Goal: Navigation & Orientation: Find specific page/section

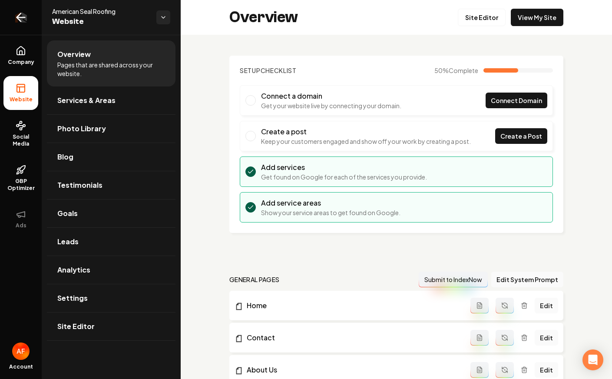
click at [11, 12] on link "Return to dashboard" at bounding box center [21, 17] width 42 height 35
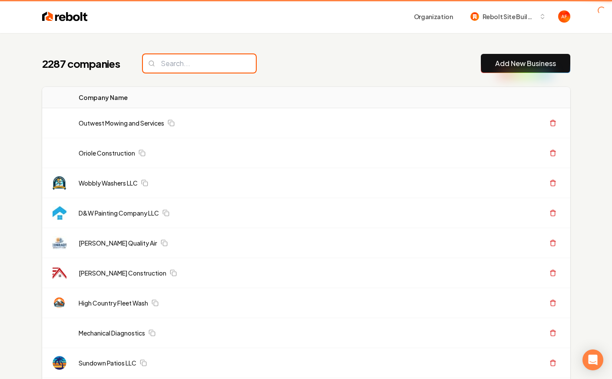
click at [200, 67] on input "search" at bounding box center [199, 63] width 113 height 18
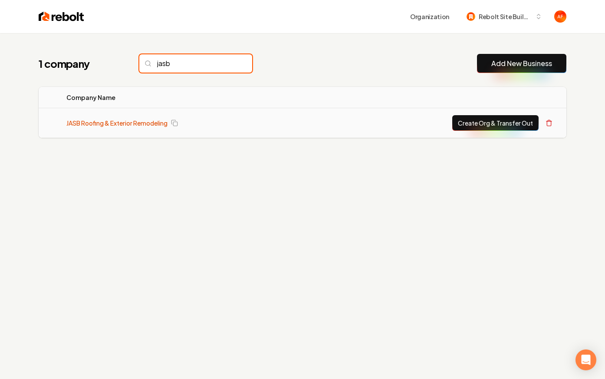
type input "jasb"
click at [113, 119] on link "JASB Roofing & Exterior Remodeling" at bounding box center [116, 123] width 101 height 9
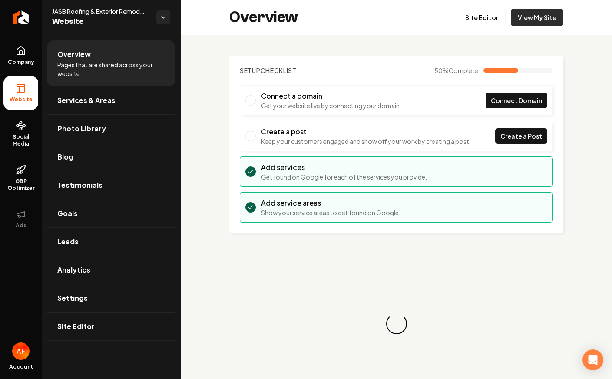
click at [554, 20] on link "View My Site" at bounding box center [537, 17] width 53 height 17
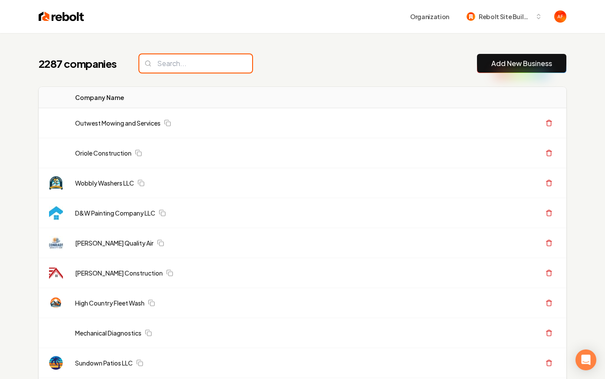
click at [207, 72] on input "search" at bounding box center [195, 63] width 113 height 18
click at [390, 64] on div "2287 companies Add New Business" at bounding box center [303, 63] width 528 height 19
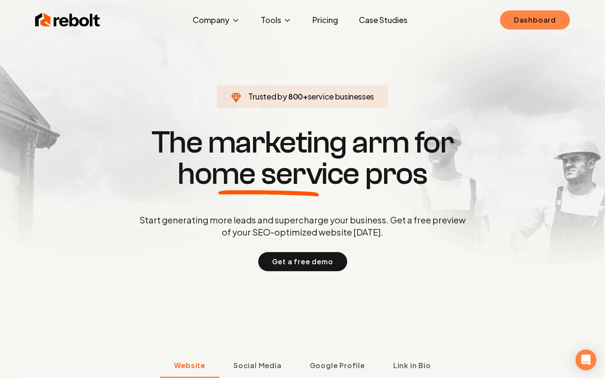
click at [532, 13] on link "Dashboard" at bounding box center [535, 19] width 70 height 19
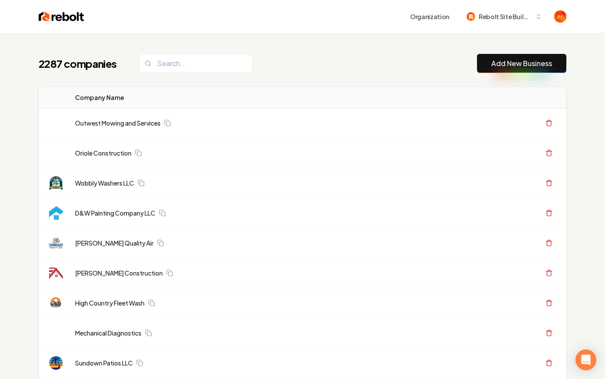
click at [532, 13] on button "Rebolt Site Builder" at bounding box center [504, 17] width 86 height 16
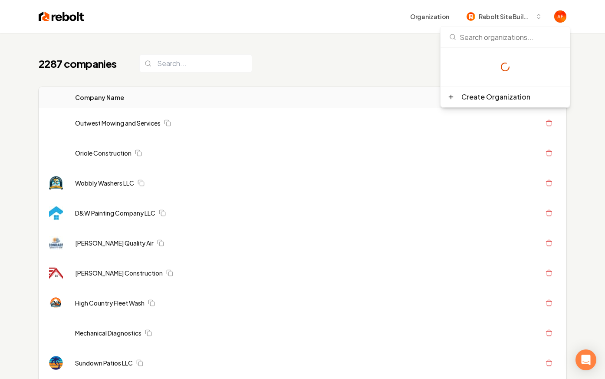
click at [49, 28] on div "Organization Rebolt Site Builder" at bounding box center [303, 16] width 556 height 33
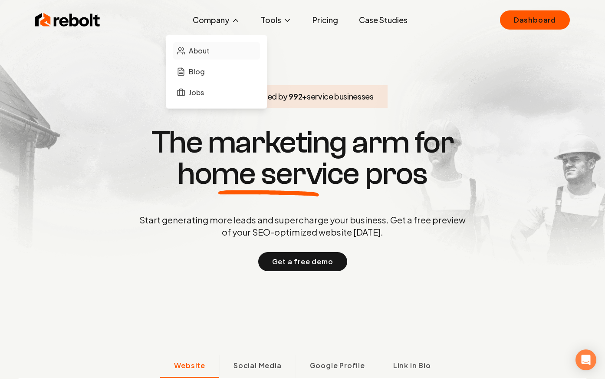
click at [204, 46] on span "About" at bounding box center [199, 51] width 21 height 10
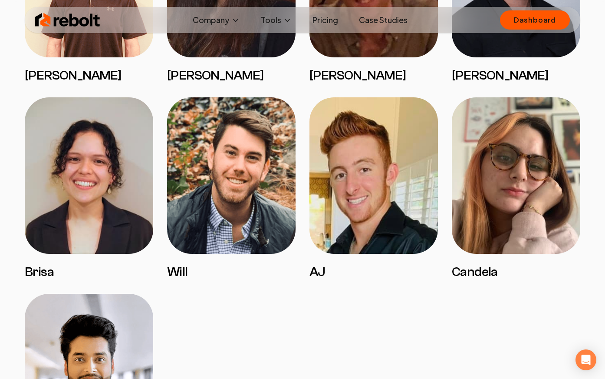
scroll to position [1615, 0]
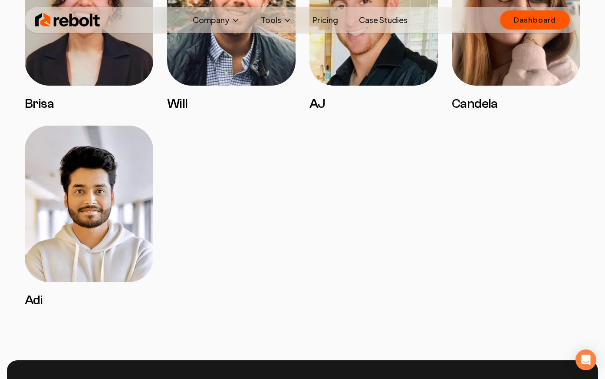
click at [317, 19] on link "Pricing" at bounding box center [326, 19] width 40 height 17
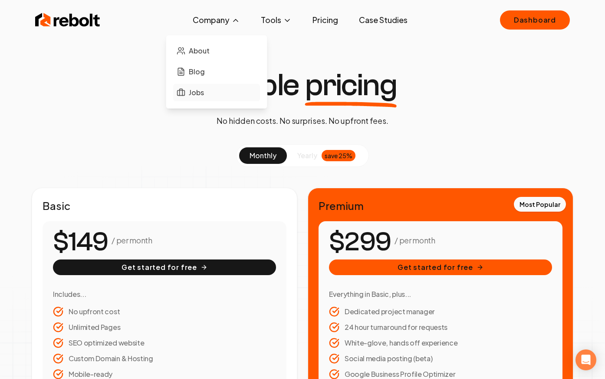
click at [199, 91] on span "Jobs" at bounding box center [196, 92] width 15 height 10
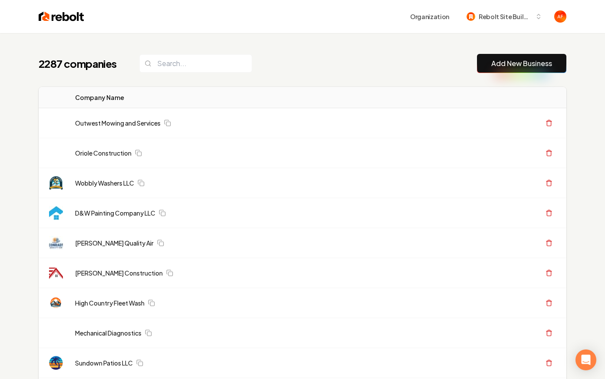
click at [161, 66] on input "search" at bounding box center [195, 63] width 113 height 18
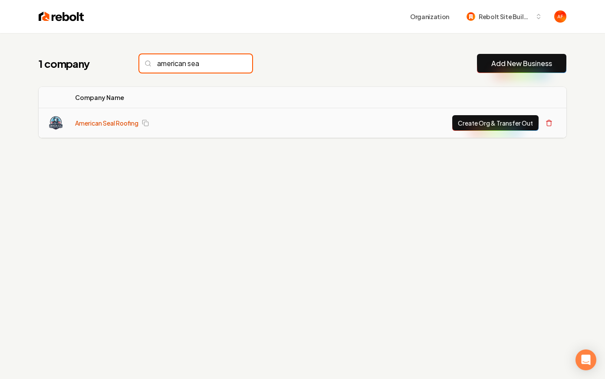
type input "american sea"
click at [78, 123] on link "American Seal Roofing" at bounding box center [106, 123] width 63 height 9
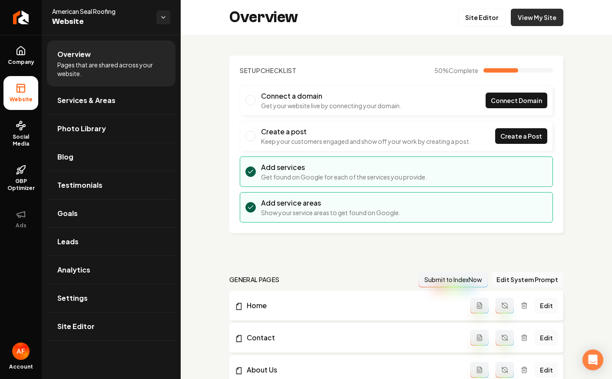
click at [539, 21] on link "View My Site" at bounding box center [537, 17] width 53 height 17
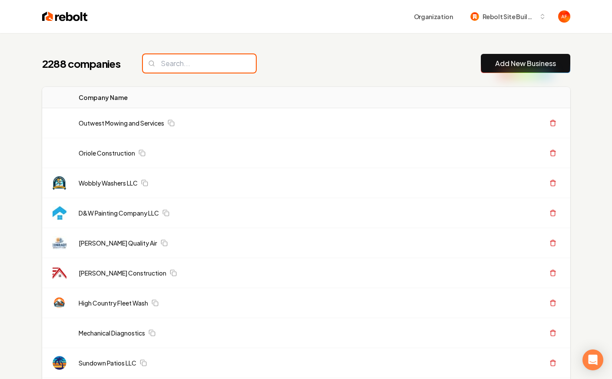
click at [198, 61] on input "search" at bounding box center [199, 63] width 113 height 18
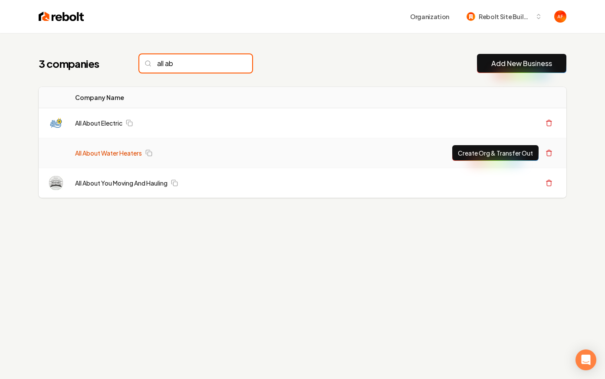
type input "all ab"
click at [113, 155] on link "All About Water Heaters" at bounding box center [108, 152] width 67 height 9
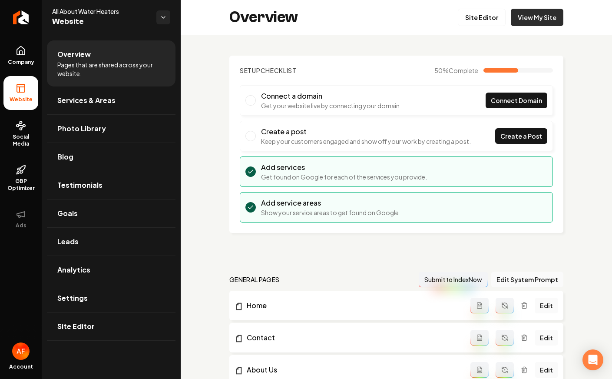
click at [542, 11] on link "View My Site" at bounding box center [537, 17] width 53 height 17
click at [472, 23] on link "Site Editor" at bounding box center [482, 17] width 48 height 17
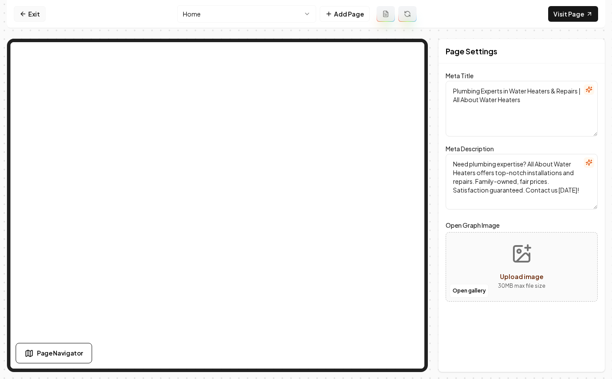
click at [15, 14] on link "Exit" at bounding box center [30, 14] width 32 height 16
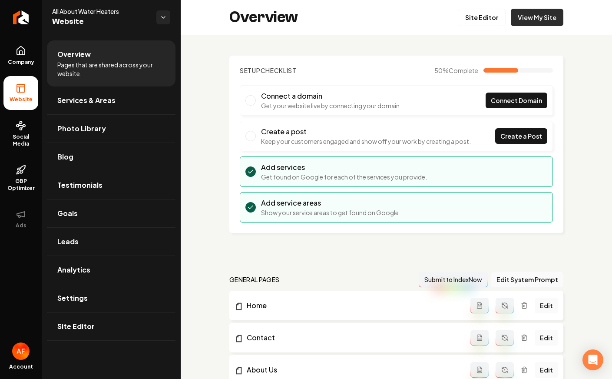
click at [524, 13] on link "View My Site" at bounding box center [537, 17] width 53 height 17
